Goal: Browse casually: Explore the website without a specific task or goal

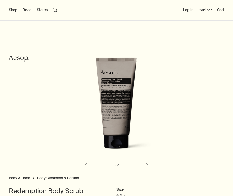
scroll to position [37, 0]
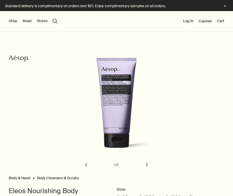
click at [206, 196] on div at bounding box center [116, 196] width 233 height 0
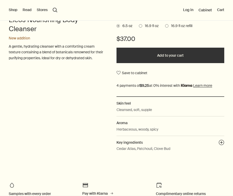
click at [149, 25] on span "16.9 fl oz" at bounding box center [150, 25] width 16 height 5
click at [139, 25] on input "16.9 fl oz" at bounding box center [139, 24] width 0 height 3
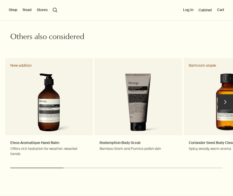
scroll to position [860, 0]
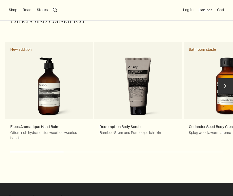
click at [227, 87] on button "chevron" at bounding box center [225, 85] width 15 height 15
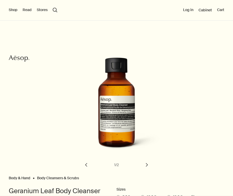
scroll to position [36, 0]
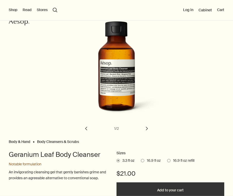
click at [198, 196] on div at bounding box center [116, 196] width 233 height 0
click at [200, 196] on div at bounding box center [116, 196] width 233 height 0
click at [150, 162] on span "16.9 fl oz" at bounding box center [153, 160] width 16 height 5
click at [141, 162] on input "16.9 fl oz" at bounding box center [141, 159] width 0 height 3
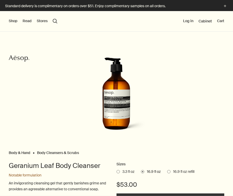
scroll to position [0, 0]
click at [13, 22] on button "Shop" at bounding box center [13, 21] width 9 height 5
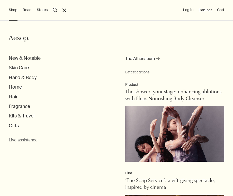
click at [63, 14] on div "Shop Aesop New & Notable Skin Care Hand & Body Home Hair Fragrance Kits & Trave…" at bounding box center [116, 98] width 233 height 196
click at [63, 8] on button "close" at bounding box center [65, 10] width 4 height 4
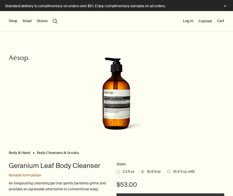
click at [11, 19] on button "Shop" at bounding box center [13, 21] width 9 height 5
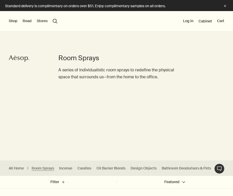
click at [203, 196] on div at bounding box center [116, 196] width 233 height 0
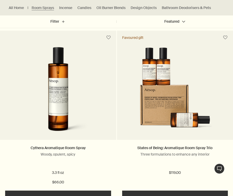
scroll to position [347, 0]
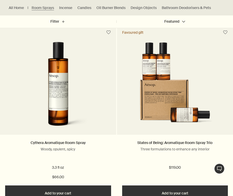
click at [198, 89] on img at bounding box center [175, 87] width 78 height 90
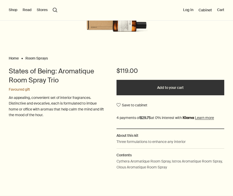
scroll to position [95, 0]
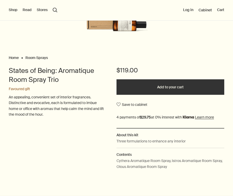
click at [204, 196] on div at bounding box center [116, 196] width 233 height 0
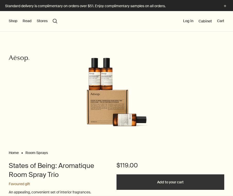
scroll to position [0, 0]
click at [101, 79] on img at bounding box center [116, 95] width 67 height 77
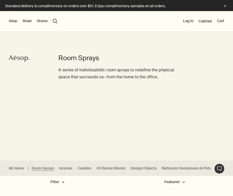
click at [203, 196] on div at bounding box center [116, 196] width 233 height 0
click at [202, 196] on div at bounding box center [116, 196] width 233 height 0
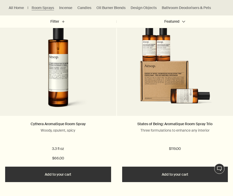
scroll to position [381, 0]
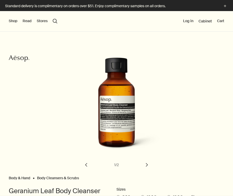
click at [13, 21] on button "Shop" at bounding box center [13, 21] width 9 height 5
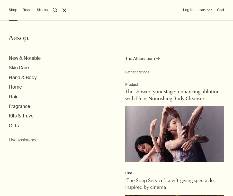
click at [20, 78] on button "Hand & Body" at bounding box center [23, 78] width 28 height 6
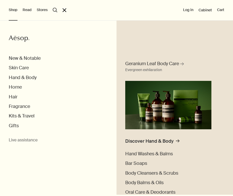
click at [203, 196] on div at bounding box center [116, 196] width 233 height 0
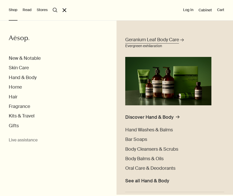
scroll to position [59, 0]
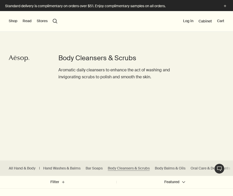
click at [203, 196] on div at bounding box center [116, 196] width 233 height 0
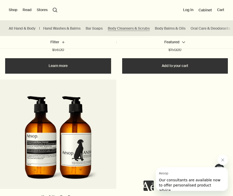
scroll to position [1251, 0]
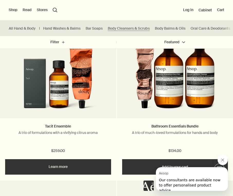
click at [14, 13] on div "Shop New & Notable Skin Care Hand & Body Home Hair Fragrance Kits & Travel Gift…" at bounding box center [116, 10] width 233 height 21
click at [13, 11] on button "Shop" at bounding box center [13, 9] width 9 height 5
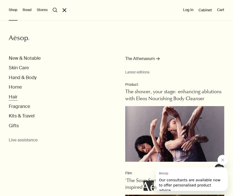
click at [16, 96] on button "Hair" at bounding box center [13, 97] width 9 height 6
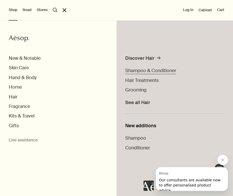
click at [135, 71] on span "Shampoo & Conditioner" at bounding box center [150, 71] width 51 height 6
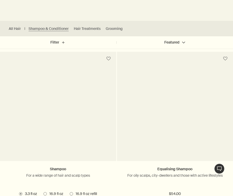
scroll to position [155, 0]
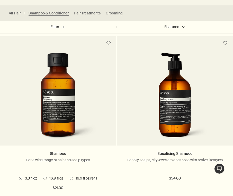
click at [207, 41] on div at bounding box center [116, 41] width 233 height 0
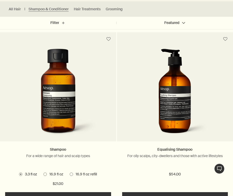
scroll to position [159, 0]
click at [194, 92] on img at bounding box center [175, 94] width 73 height 90
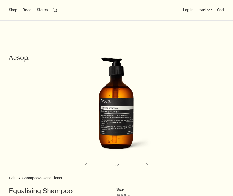
scroll to position [47, 0]
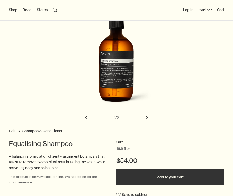
click at [199, 196] on div at bounding box center [116, 196] width 233 height 0
click at [107, 81] on img "Equalising Shampoo" at bounding box center [118, 59] width 79 height 98
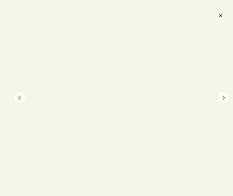
click at [221, 16] on button "close" at bounding box center [221, 15] width 6 height 9
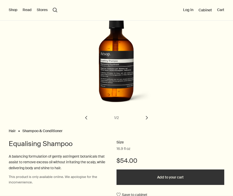
click at [143, 116] on button "chevron" at bounding box center [146, 117] width 11 height 11
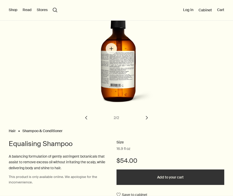
click at [112, 49] on img "Equalising Shampoo" at bounding box center [118, 59] width 79 height 98
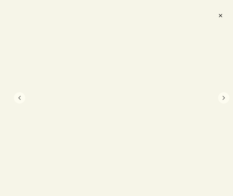
click at [220, 17] on button "close" at bounding box center [221, 15] width 6 height 9
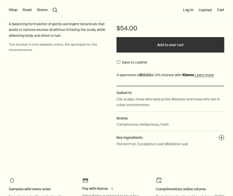
scroll to position [185, 0]
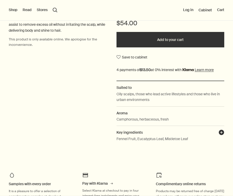
click at [222, 132] on button "plusAndCloseWithCircle" at bounding box center [222, 133] width 6 height 7
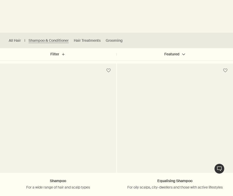
scroll to position [170, 0]
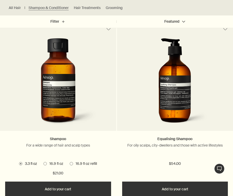
click at [198, 26] on div at bounding box center [116, 26] width 233 height 0
click at [202, 26] on div at bounding box center [116, 26] width 233 height 0
click at [45, 164] on span at bounding box center [45, 163] width 3 height 3
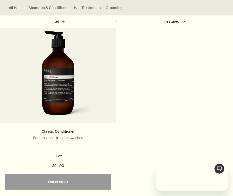
scroll to position [0, 0]
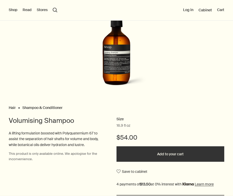
scroll to position [46, 0]
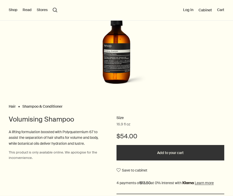
click at [207, 196] on div at bounding box center [116, 196] width 233 height 0
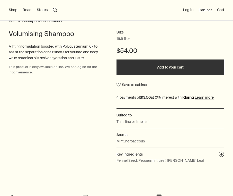
scroll to position [163, 0]
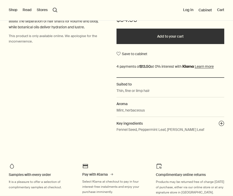
click at [225, 124] on div "Hair Shampoo & Conditioner Size 16.9 fl oz $54.00 Add to your cart Save to cabi…" at bounding box center [116, 9] width 233 height 281
click at [222, 123] on button "plusAndCloseWithCircle" at bounding box center [222, 124] width 6 height 7
